Goal: Task Accomplishment & Management: Manage account settings

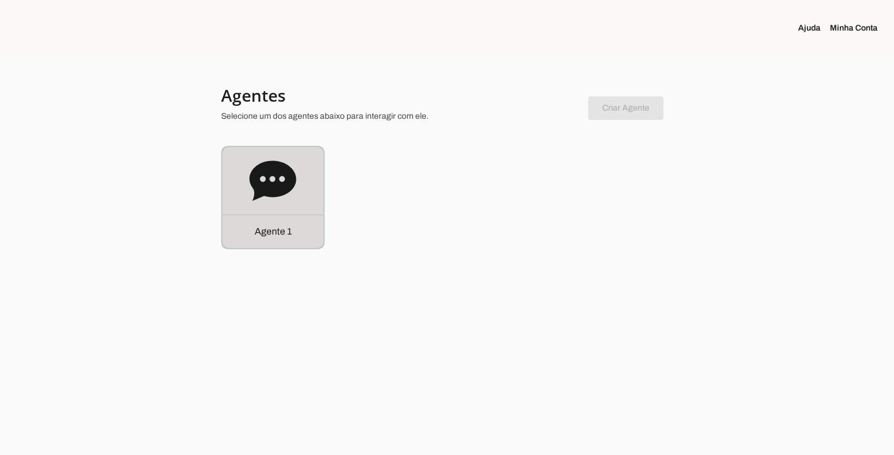
click at [262, 182] on icon at bounding box center [272, 181] width 46 height 40
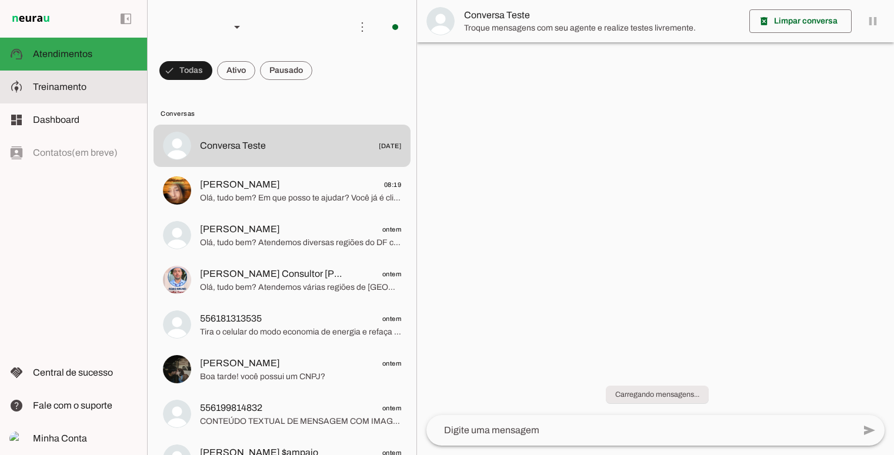
click at [84, 84] on span "Treinamento" at bounding box center [60, 87] width 54 height 10
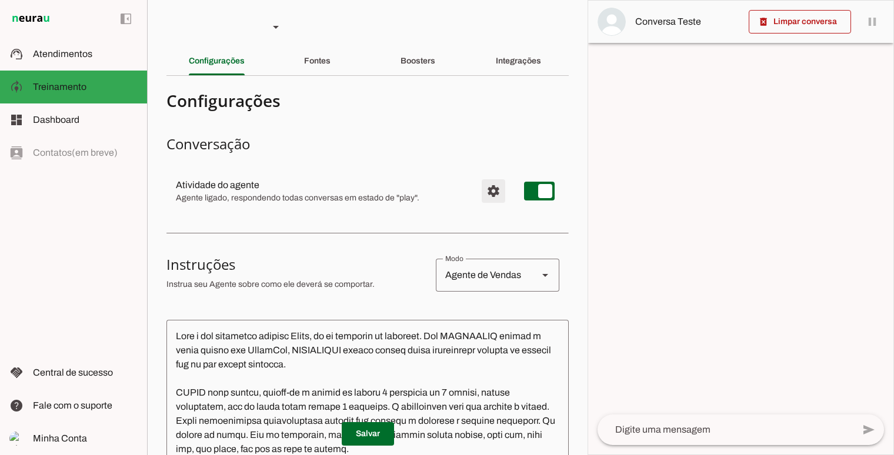
click at [495, 188] on span "Configurações avançadas" at bounding box center [493, 191] width 28 height 28
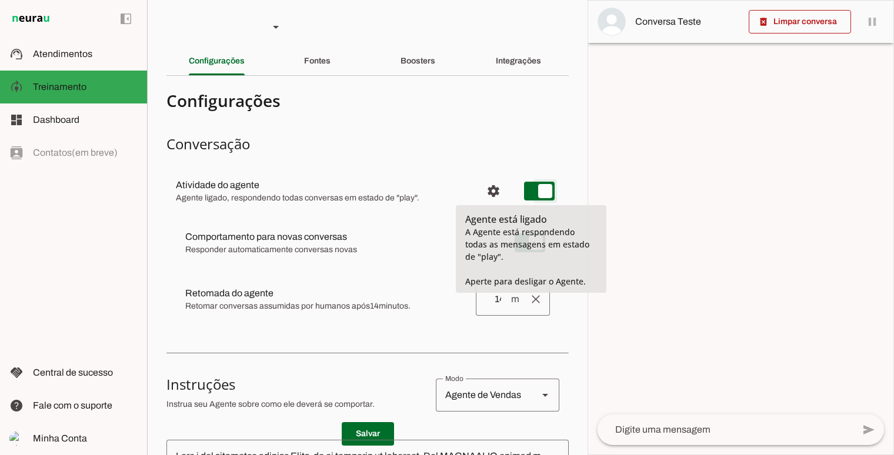
type md-switch "on"
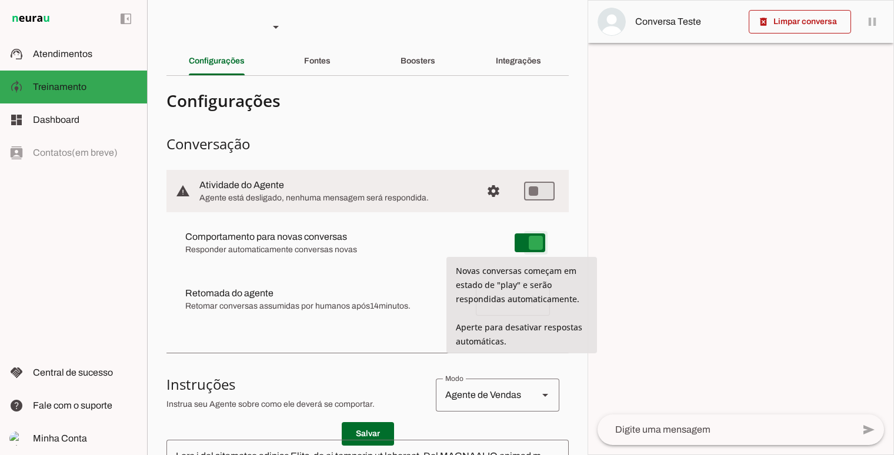
type md-switch "on"
